Goal: Check status: Check status

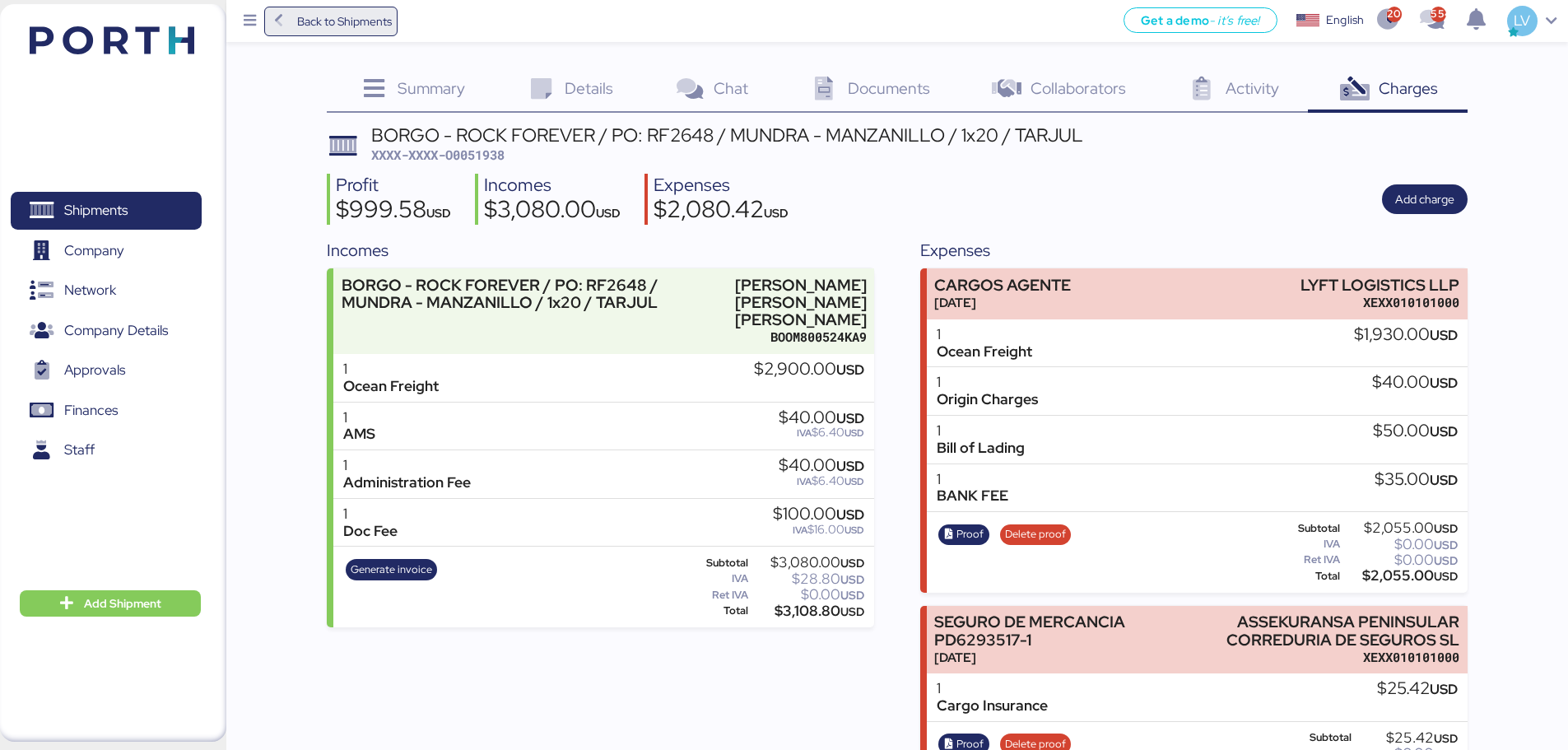
scroll to position [66, 0]
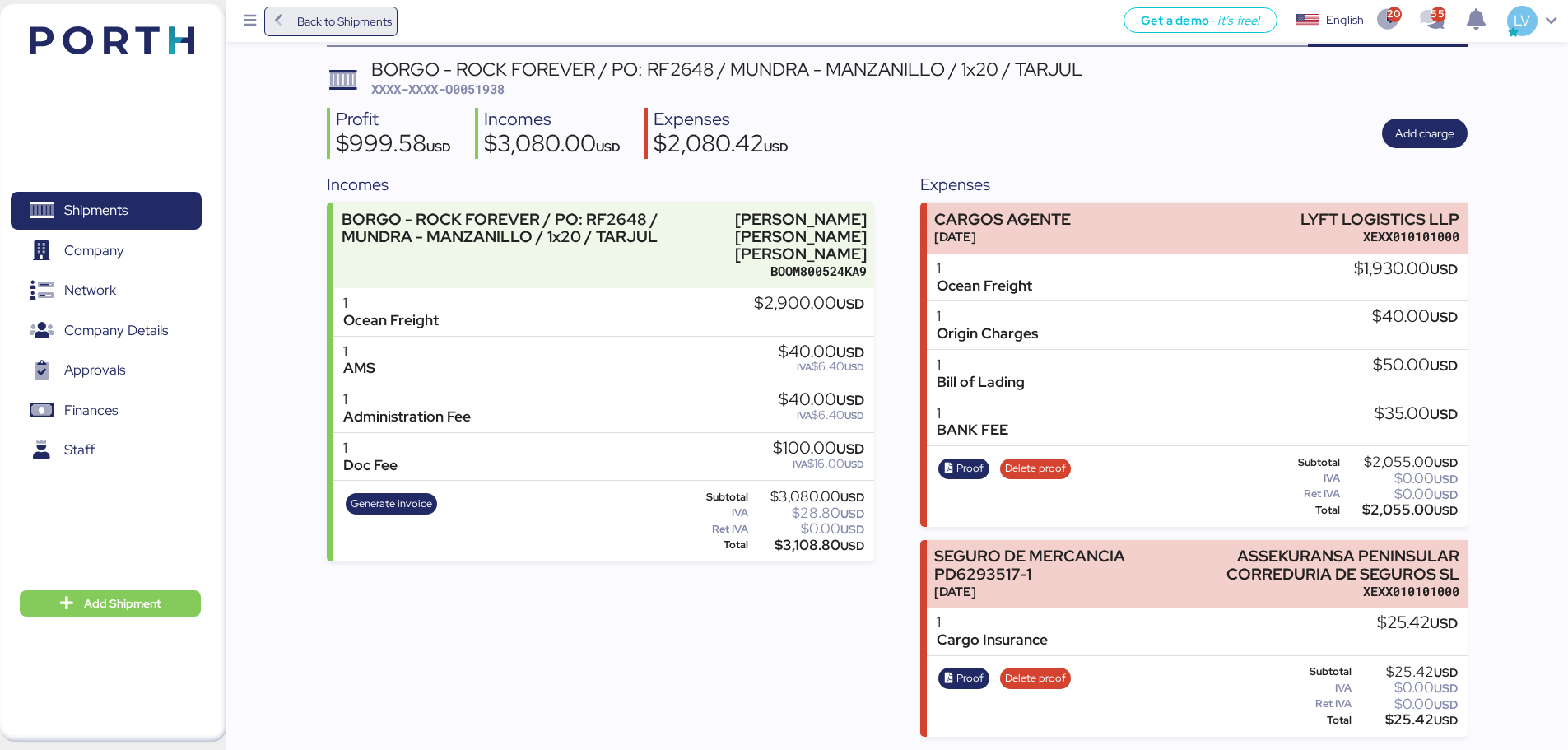
click at [349, 14] on span "Back to Shipments" at bounding box center [344, 22] width 95 height 20
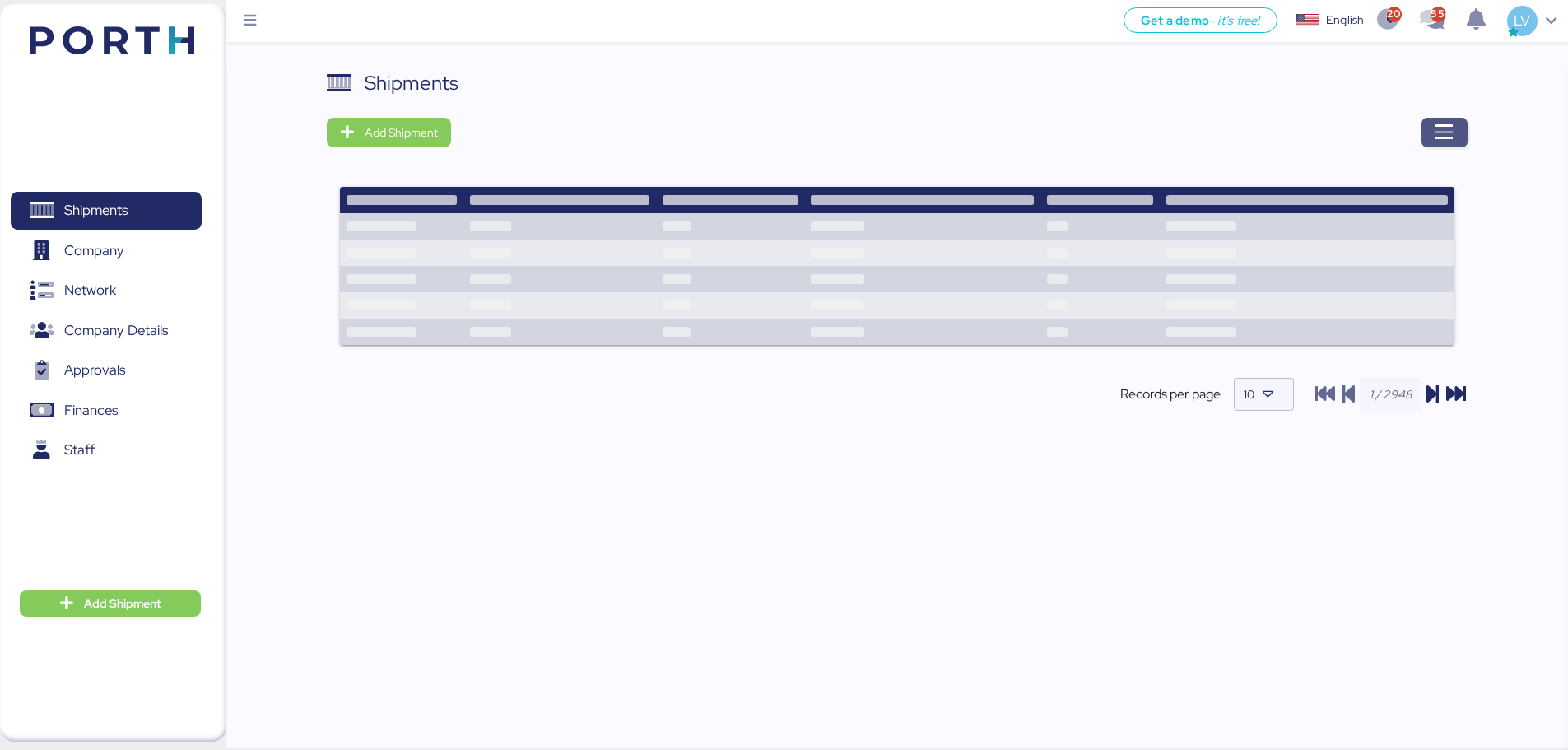
click at [1445, 122] on icon "button" at bounding box center [1445, 132] width 20 height 20
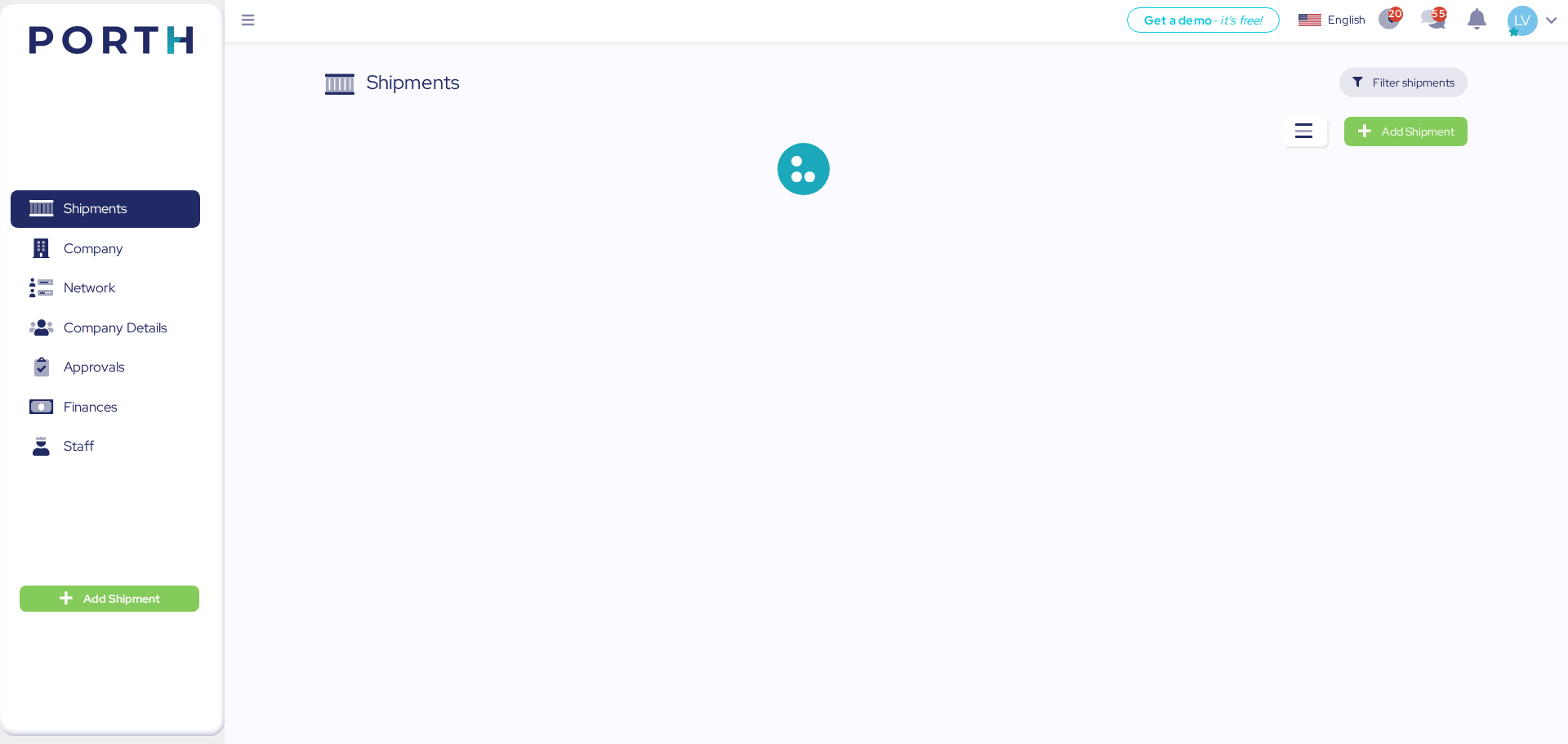
click at [1433, 87] on span "Filter shipments" at bounding box center [1413, 82] width 81 height 20
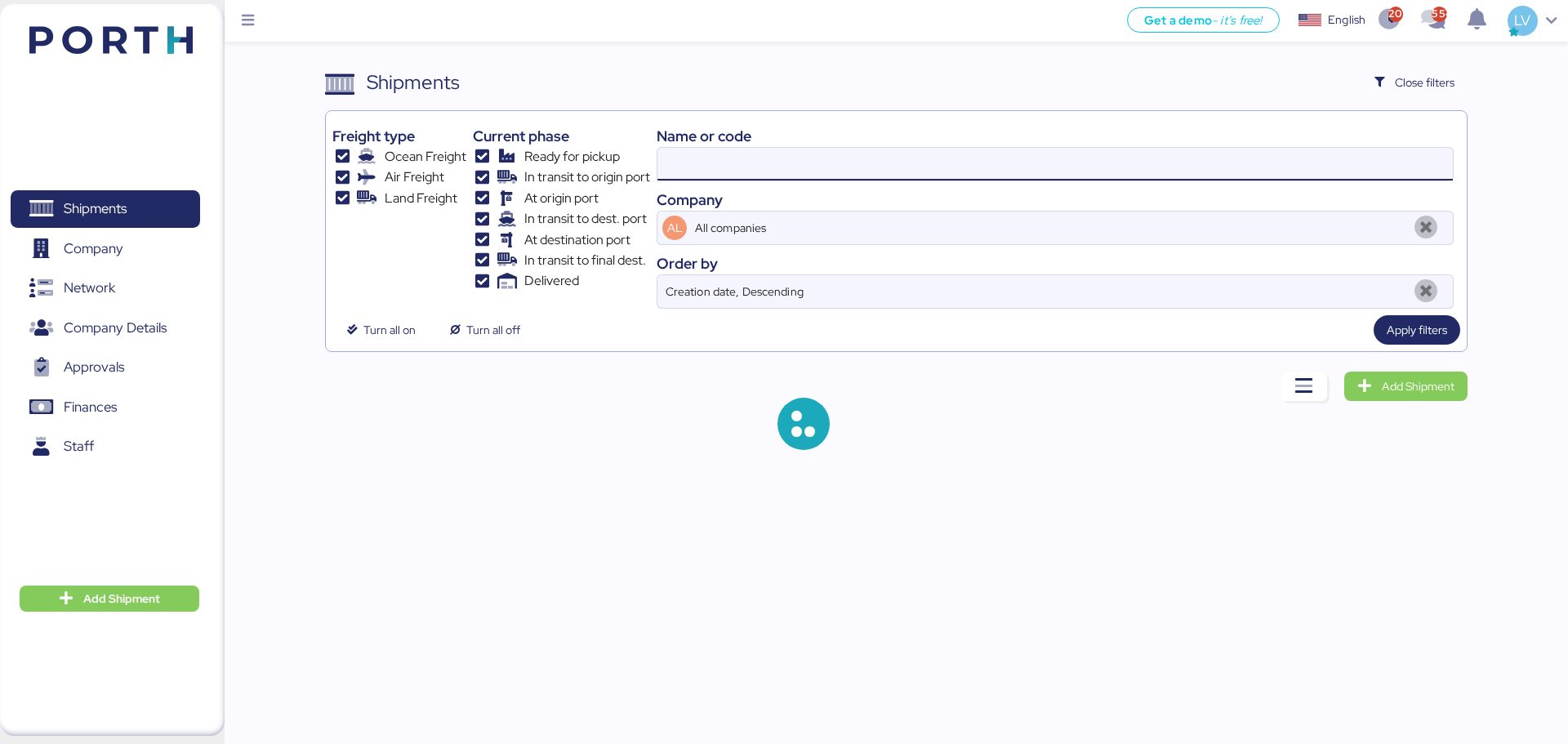
click at [1250, 178] on input at bounding box center [1055, 163] width 796 height 33
paste input "O0051912"
type input "O0051912"
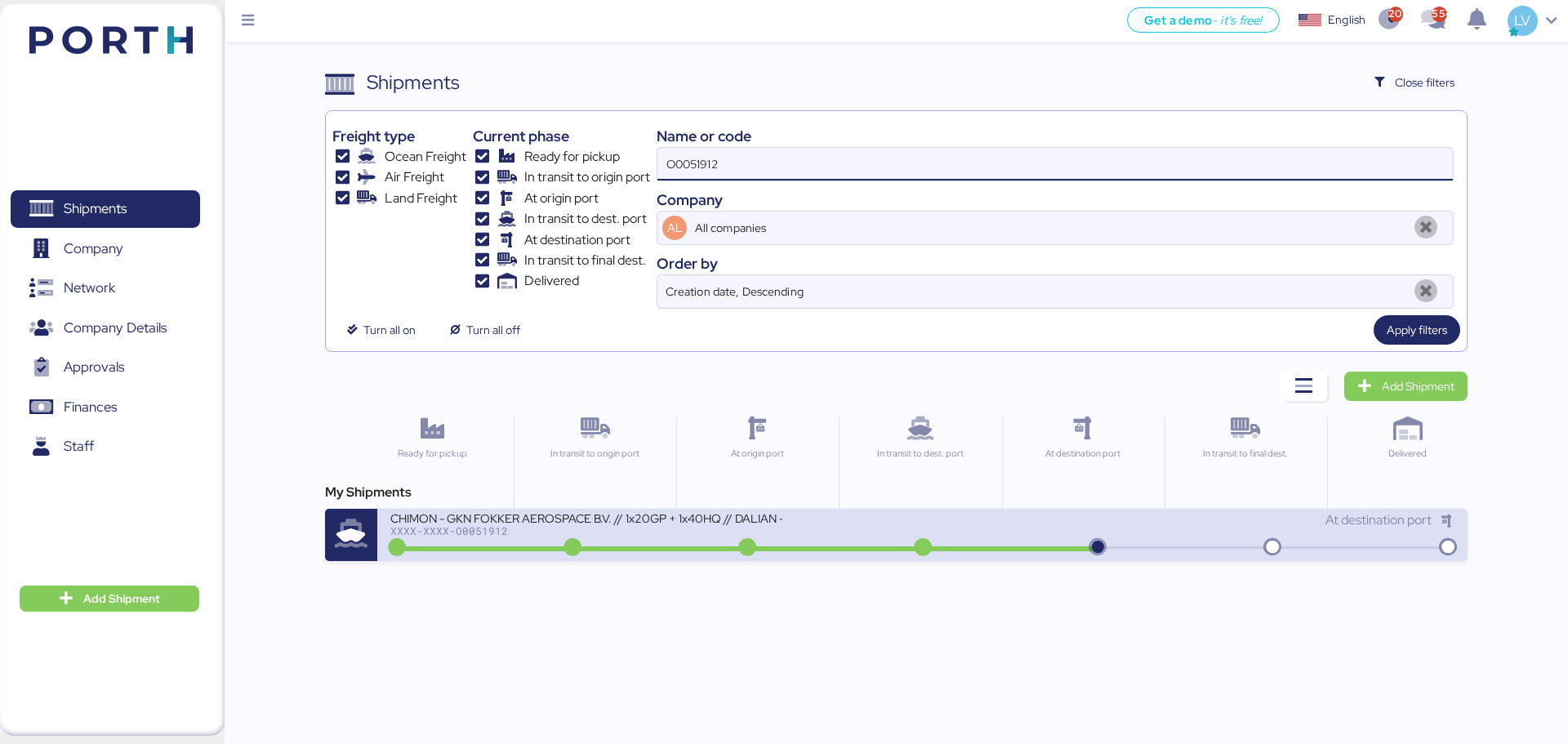
click at [834, 547] on div at bounding box center [746, 548] width 705 height 4
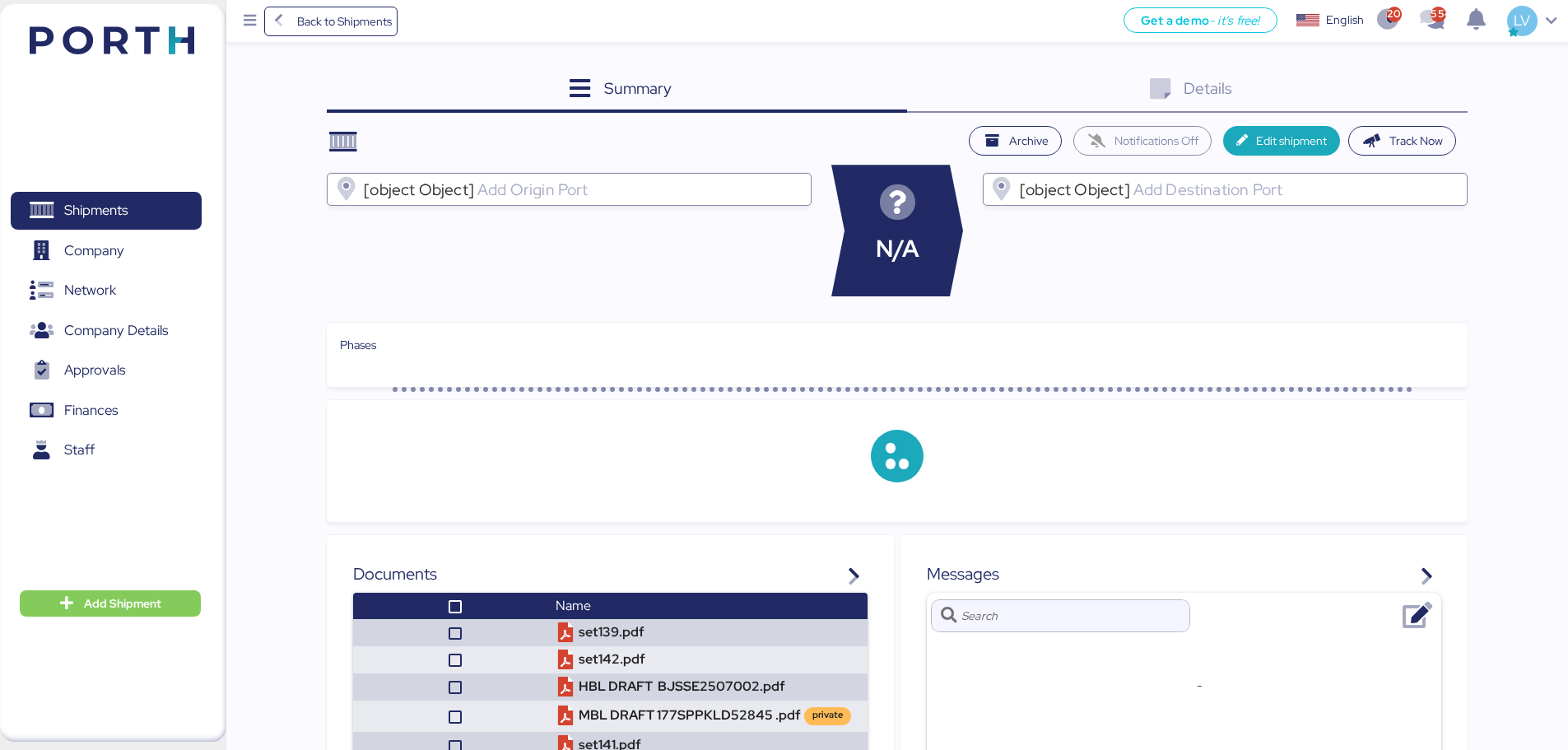
click at [1404, 88] on div "Details 0" at bounding box center [1187, 90] width 561 height 44
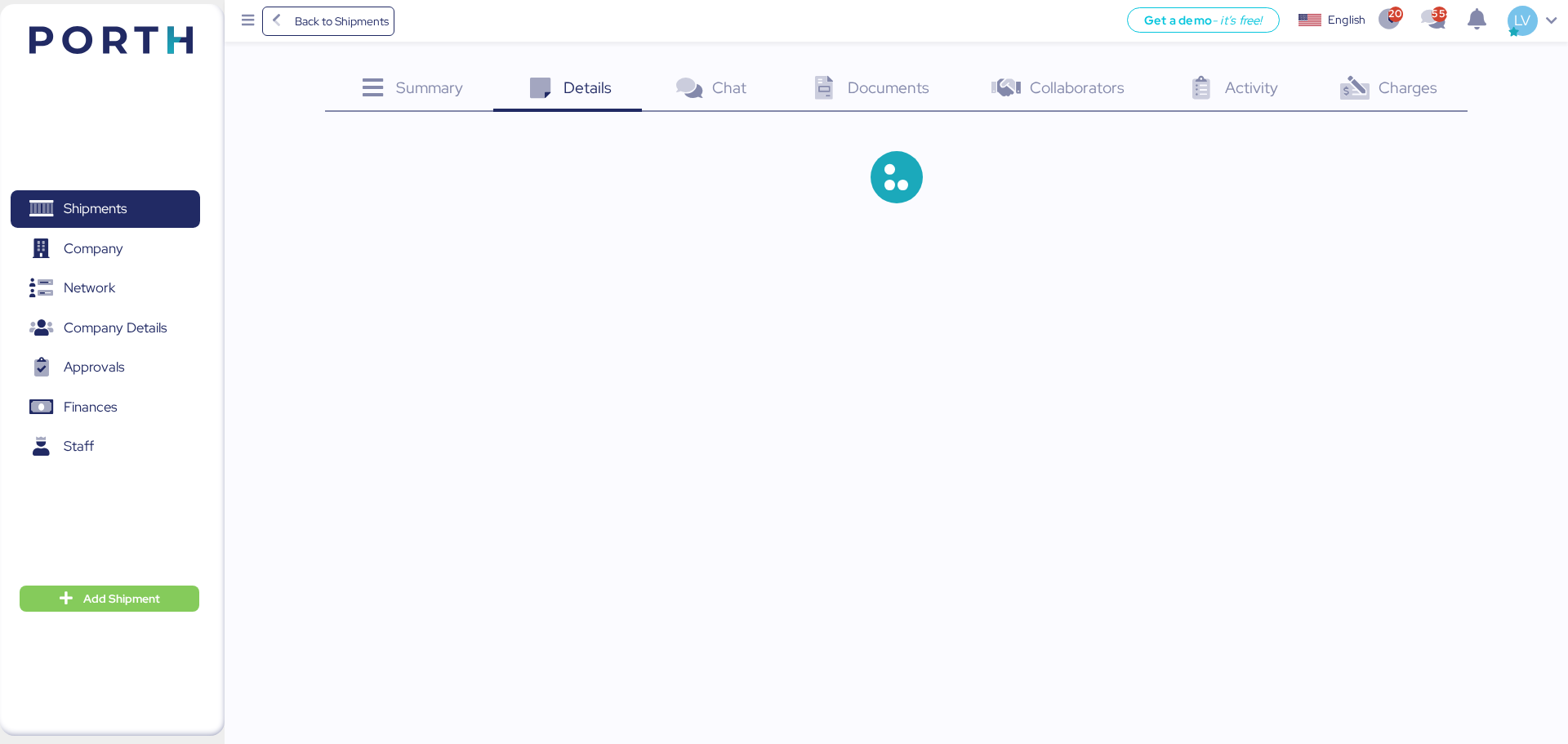
click at [1393, 88] on span "Charges" at bounding box center [1407, 88] width 59 height 21
